Goal: Task Accomplishment & Management: Manage account settings

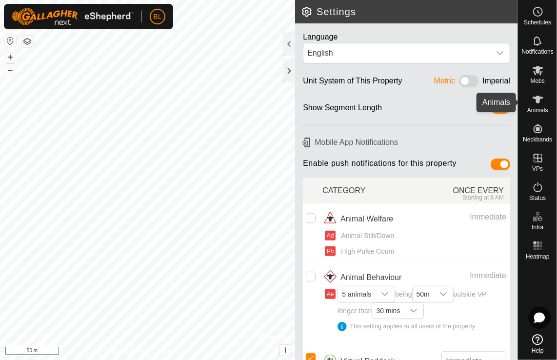
click at [541, 99] on icon at bounding box center [538, 100] width 12 height 12
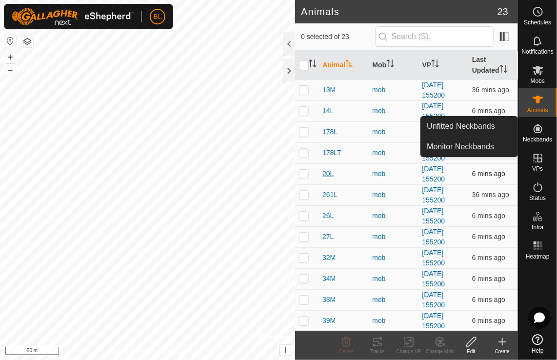
click at [327, 175] on span "20L" at bounding box center [328, 174] width 11 height 10
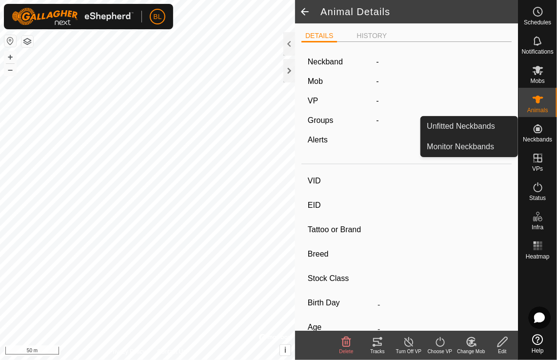
type input "20L"
type input "124000185484308"
type input "-"
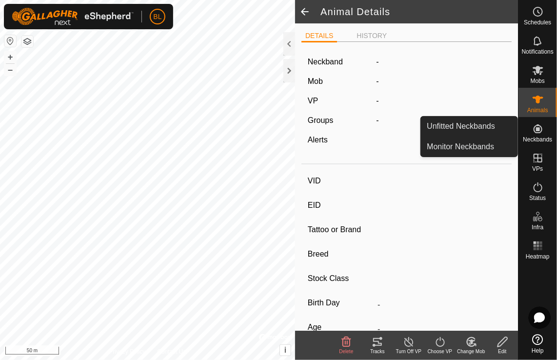
type input "-"
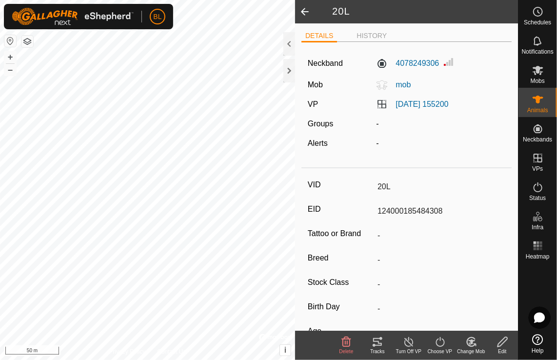
click at [381, 345] on icon at bounding box center [377, 342] width 9 height 8
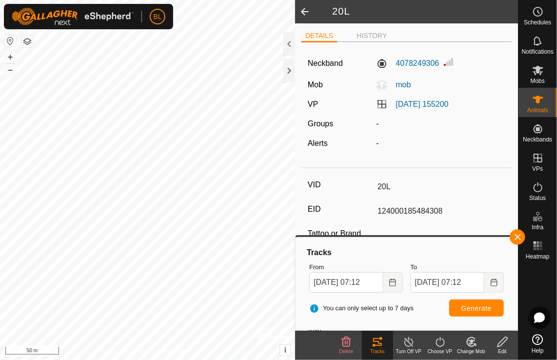
click at [306, 9] on span at bounding box center [305, 11] width 20 height 23
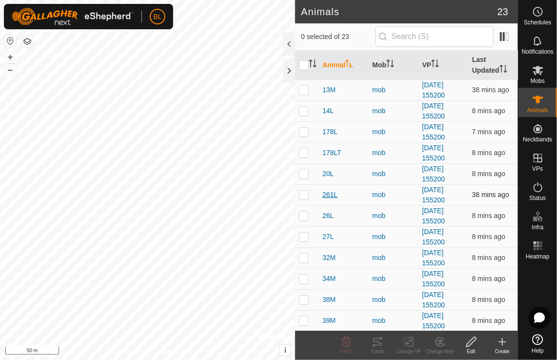
click at [329, 193] on span "261L" at bounding box center [330, 195] width 15 height 10
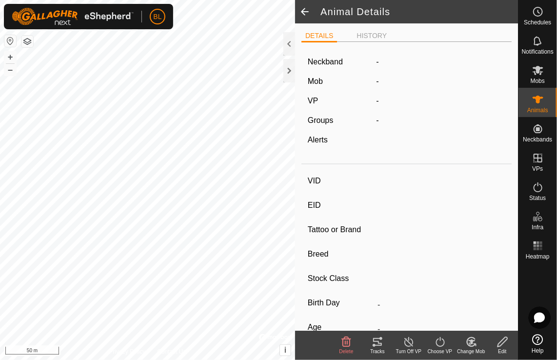
type input "261L"
type input "-"
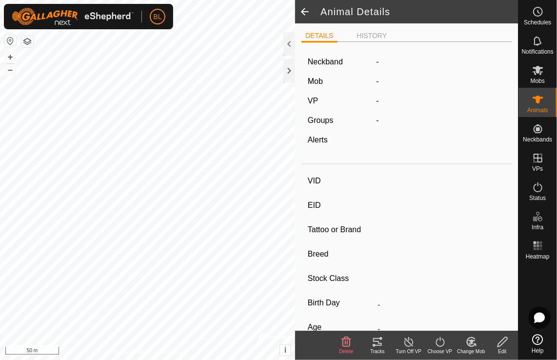
type input "-"
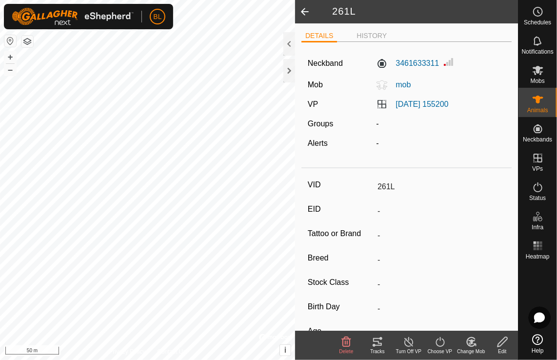
click at [378, 345] on icon at bounding box center [377, 342] width 9 height 8
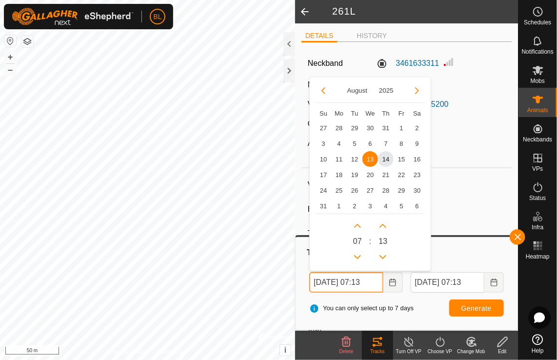
scroll to position [0, 1]
drag, startPoint x: 382, startPoint y: 282, endPoint x: 398, endPoint y: 260, distance: 27.3
click at [397, 272] on span "13 Aug, 2025 07:13 August 2025 Su Mo Tu We Th Fr Sa 27 28 29 30 31 1 2 3 4 5 6 …" at bounding box center [355, 282] width 93 height 20
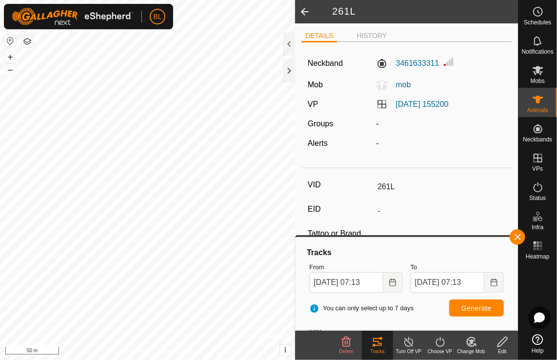
scroll to position [0, 0]
click at [304, 9] on span at bounding box center [305, 11] width 20 height 23
